Goal: Task Accomplishment & Management: Use online tool/utility

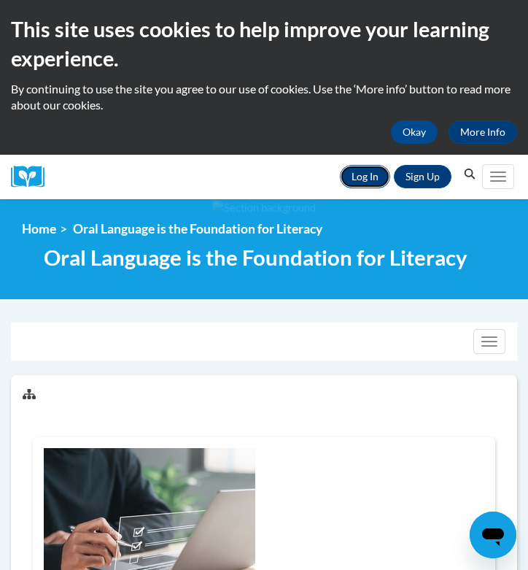
click at [369, 182] on link "Log In" at bounding box center [365, 176] width 50 height 23
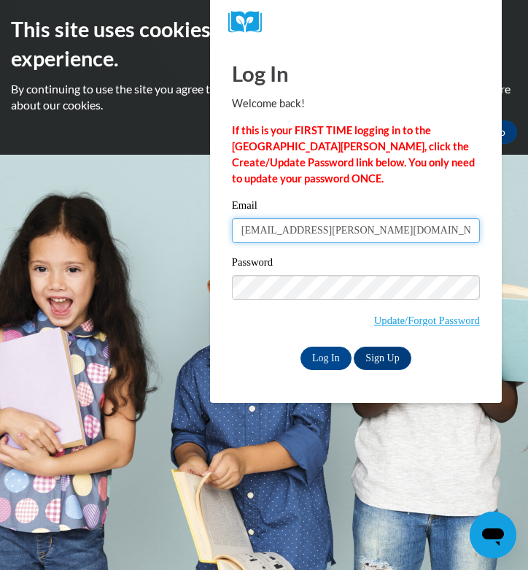
type input "rlhoffman@butler.edu"
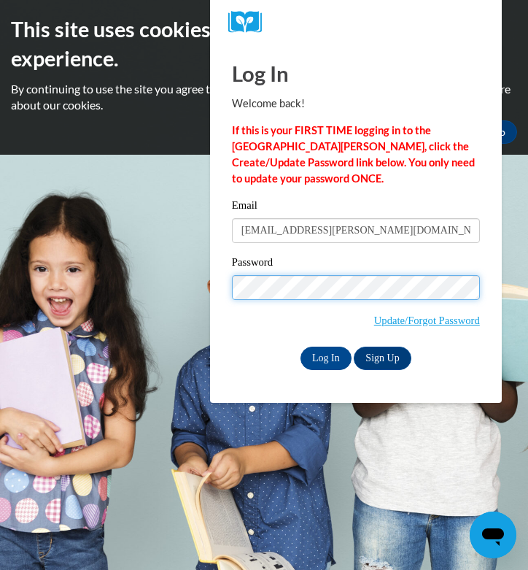
click at [301, 347] on input "Log In" at bounding box center [326, 358] width 51 height 23
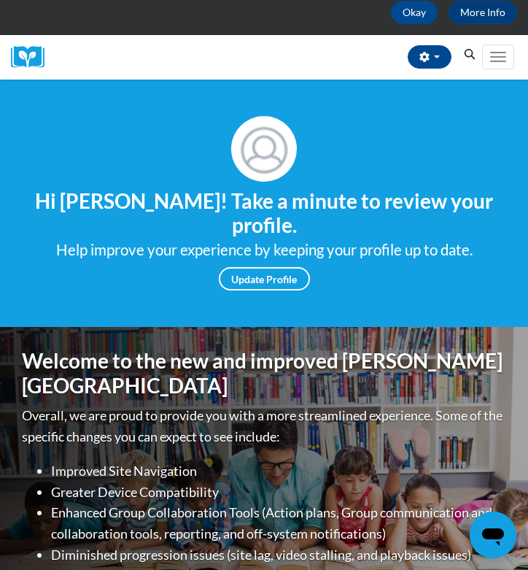
scroll to position [117, 0]
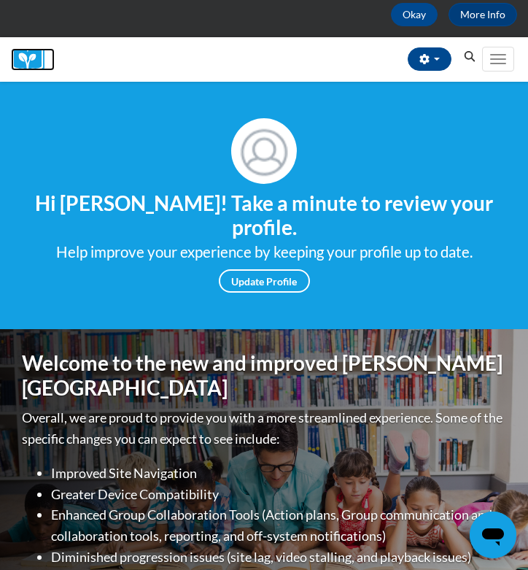
click at [35, 58] on img at bounding box center [33, 59] width 44 height 23
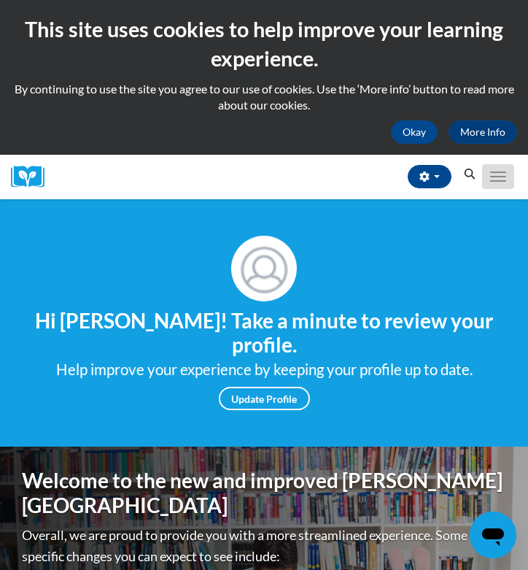
click at [501, 177] on span "Main menu" at bounding box center [498, 176] width 16 height 1
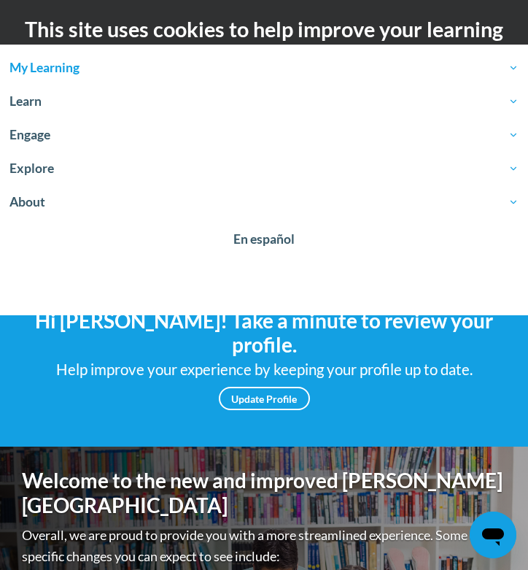
click at [182, 80] on link "My Learning" at bounding box center [264, 68] width 528 height 34
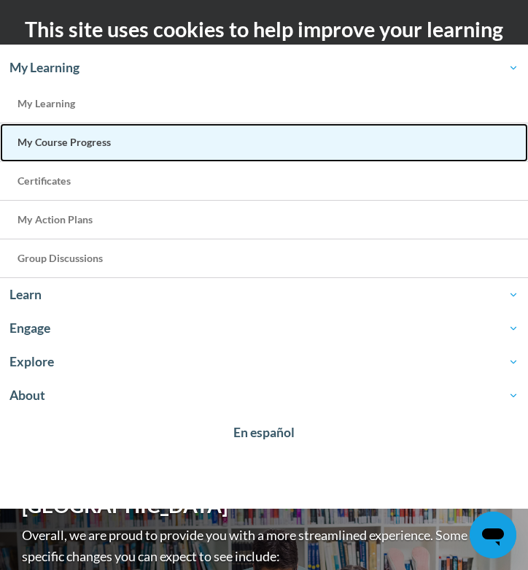
click at [94, 140] on span "My Course Progress" at bounding box center [64, 142] width 93 height 12
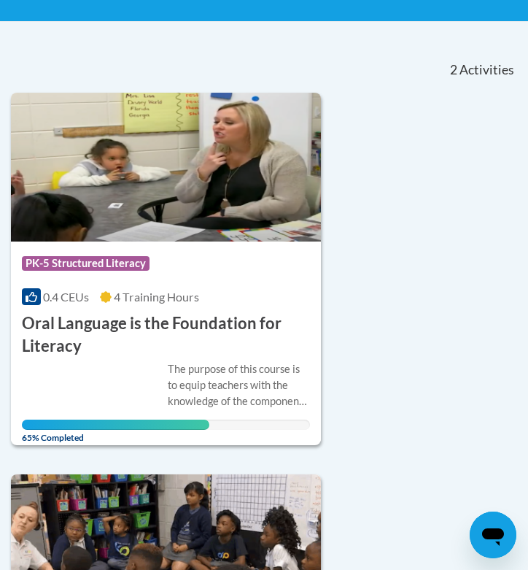
scroll to position [282, 0]
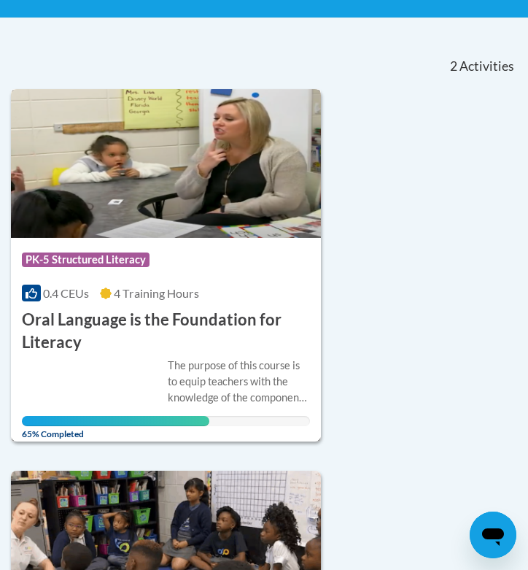
click at [234, 324] on h3 "Oral Language is the Foundation for Literacy" at bounding box center [166, 331] width 288 height 45
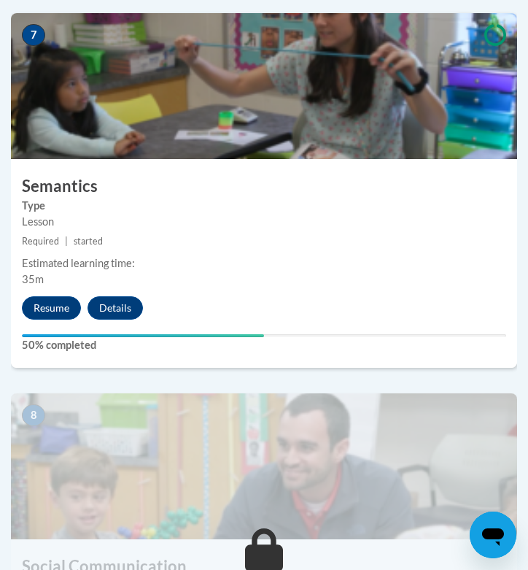
scroll to position [2757, 0]
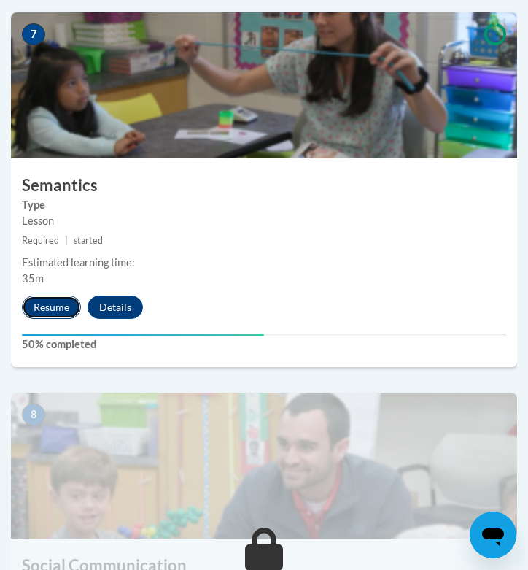
click at [63, 309] on button "Resume" at bounding box center [51, 307] width 59 height 23
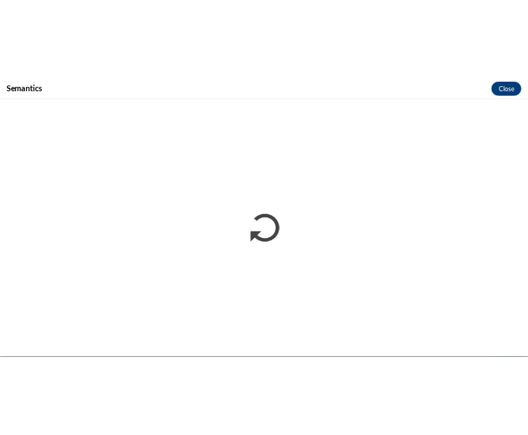
scroll to position [0, 0]
